Goal: Check status: Check status

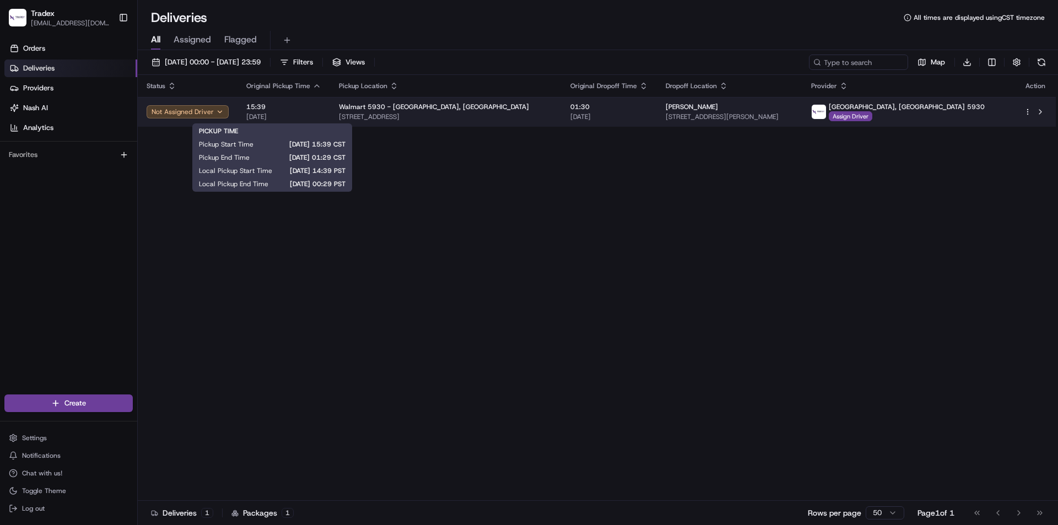
click at [299, 115] on span "[DATE]" at bounding box center [283, 116] width 75 height 9
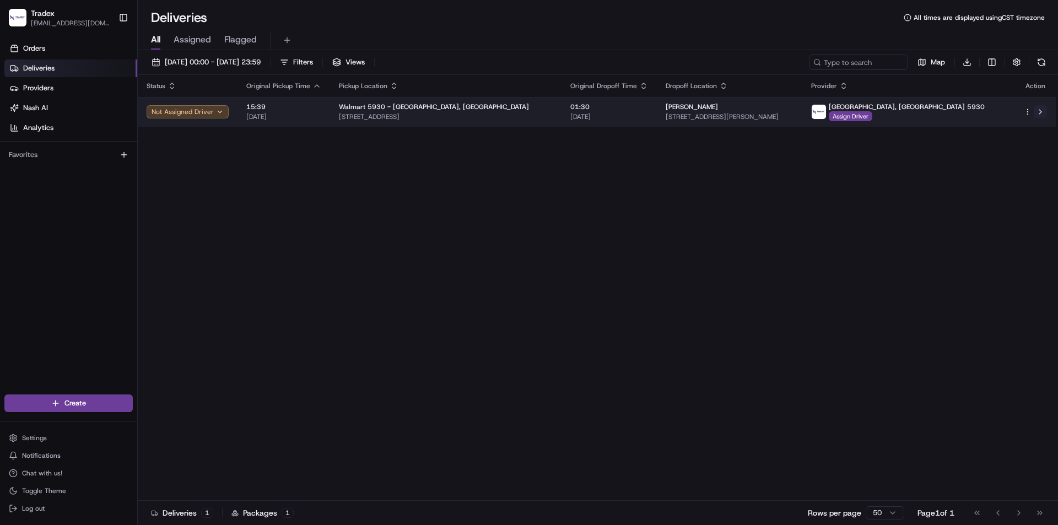
click at [1046, 108] on button at bounding box center [1040, 111] width 13 height 13
